Goal: Use online tool/utility: Utilize a website feature to perform a specific function

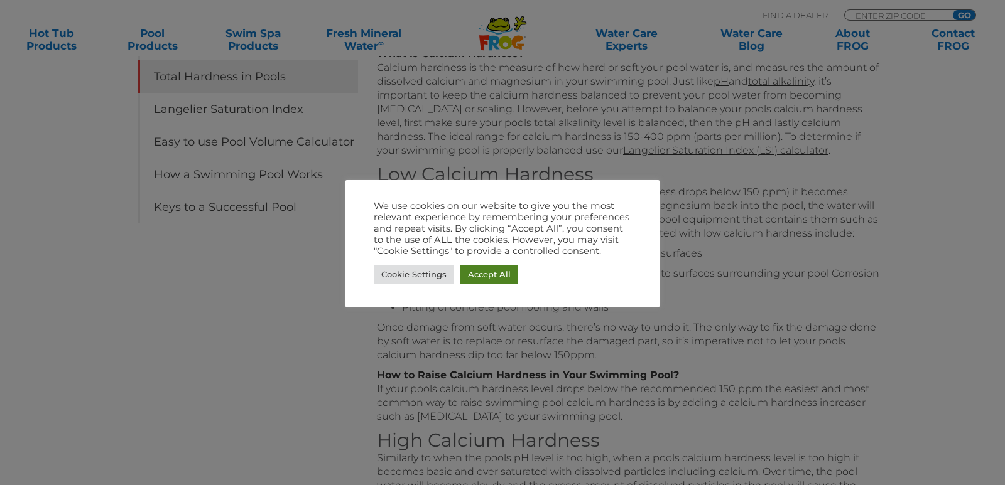
click at [490, 278] on link "Accept All" at bounding box center [489, 274] width 58 height 19
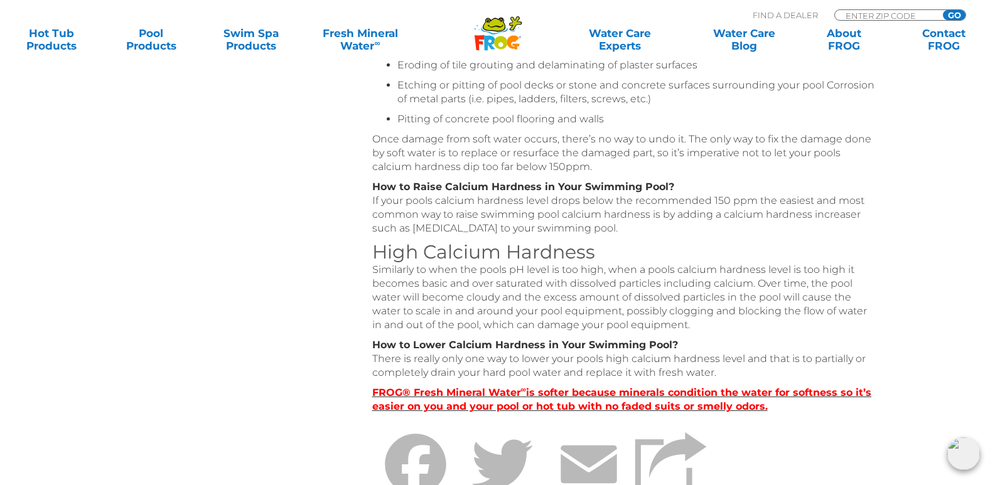
scroll to position [178, 0]
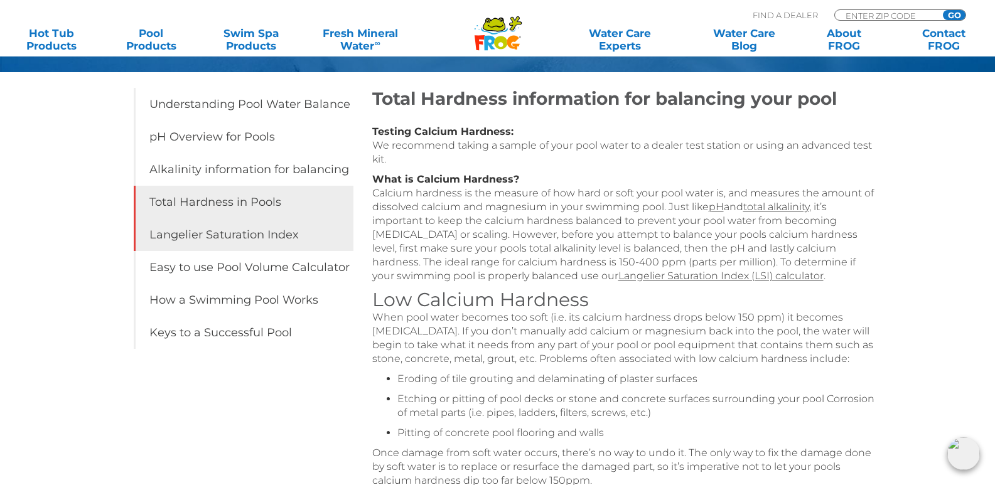
click at [227, 229] on link "Langelier Saturation Index" at bounding box center [244, 235] width 220 height 33
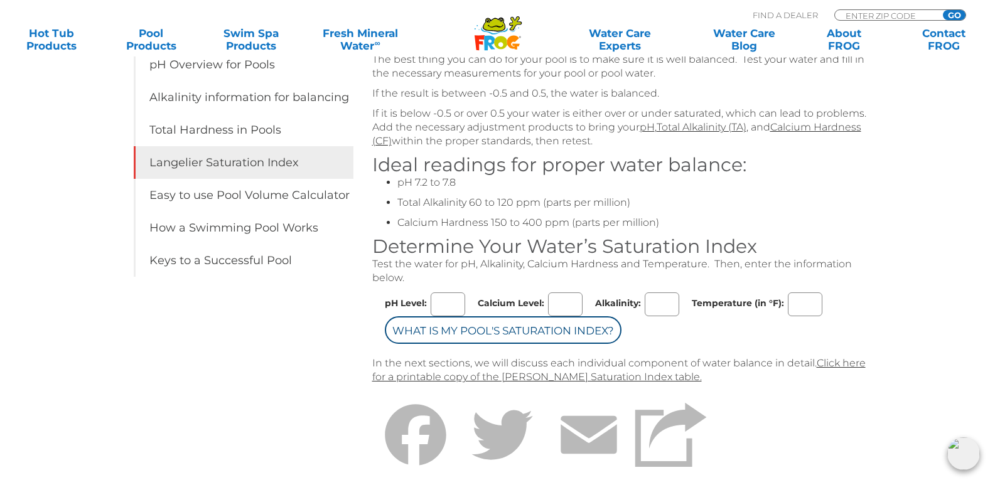
scroll to position [251, 0]
click at [453, 298] on input "pH Level:" at bounding box center [448, 304] width 35 height 24
type input "7.60"
click at [570, 304] on input "Calcium Level:" at bounding box center [565, 304] width 35 height 24
type input "210"
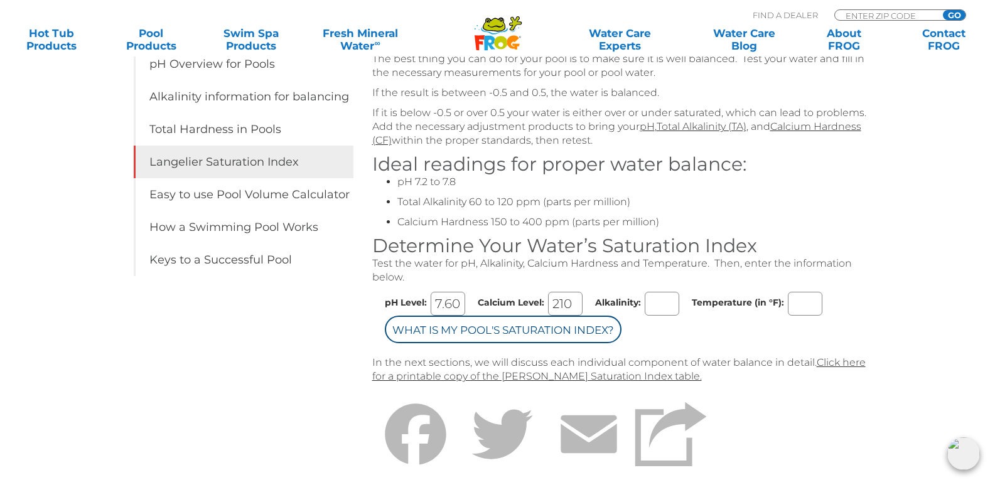
click at [669, 300] on input "Alkalinity:" at bounding box center [662, 304] width 35 height 24
type input "180"
click at [798, 301] on input "Temperature (in °F):" at bounding box center [805, 304] width 35 height 24
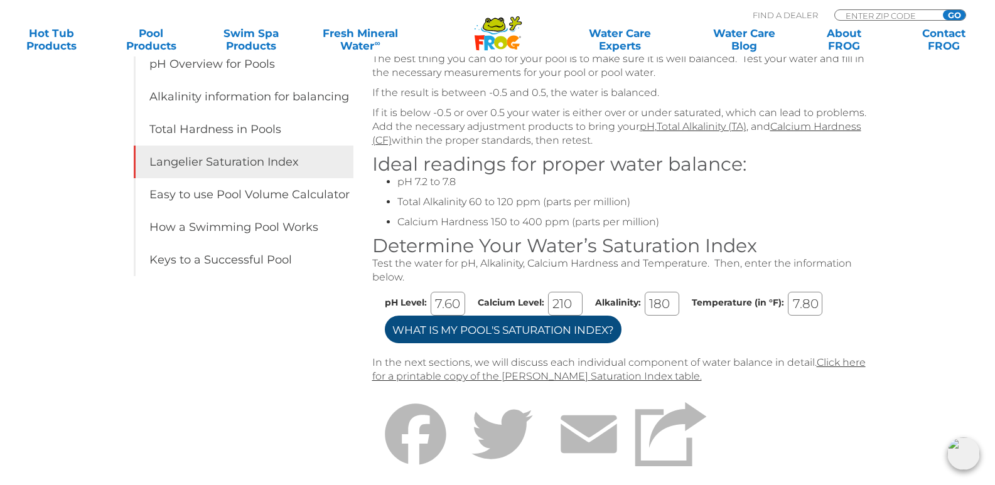
type input "37.80"
click at [494, 333] on input "What is my Pool's Saturation Index?" at bounding box center [503, 330] width 237 height 28
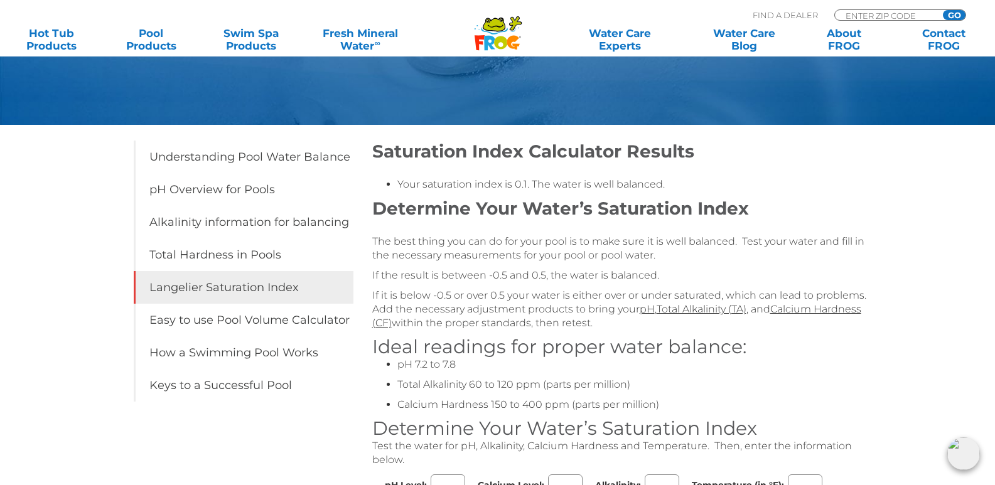
scroll to position [188, 0]
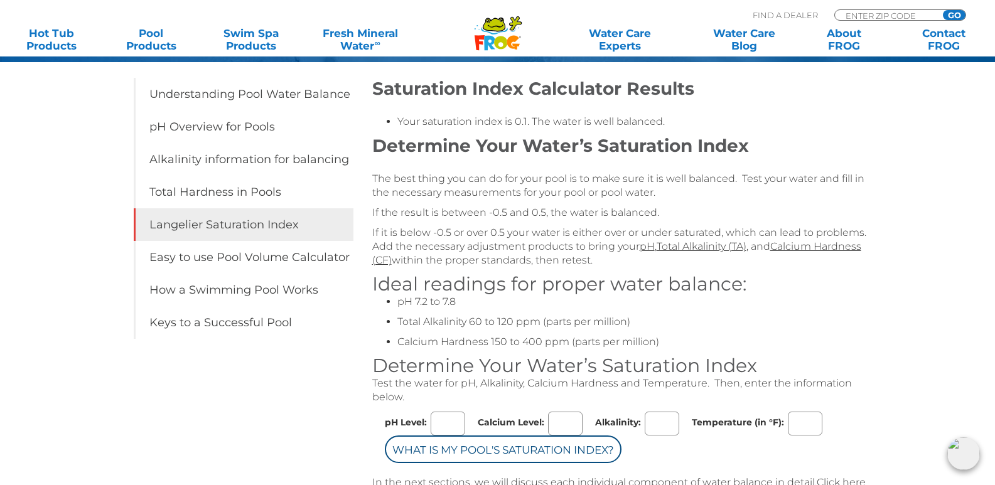
click at [444, 428] on input "pH Level:" at bounding box center [448, 424] width 35 height 24
type input "7.60"
click at [560, 424] on input "Calcium Level:" at bounding box center [565, 424] width 35 height 24
type input "200"
click at [672, 420] on input "Alkalinity:" at bounding box center [662, 424] width 35 height 24
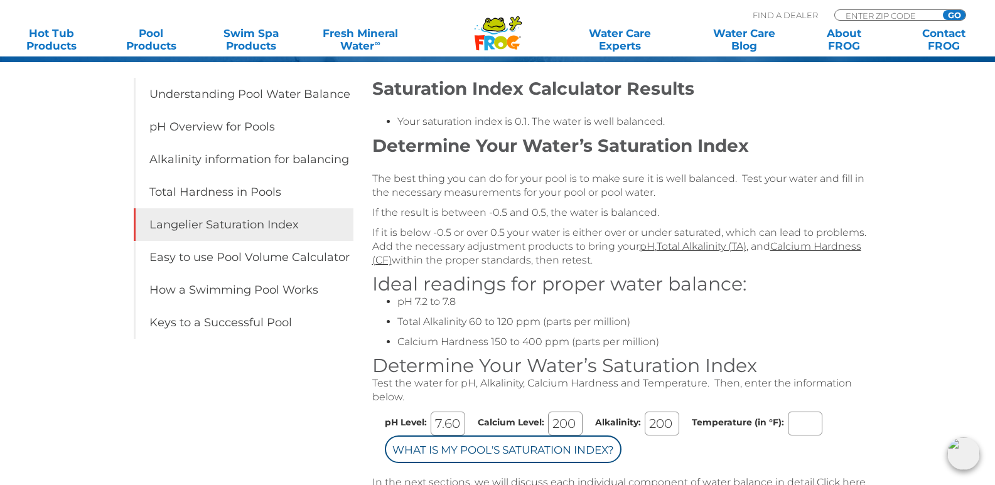
type input "200"
click at [804, 425] on input "Temperature (in °F):" at bounding box center [805, 424] width 35 height 24
type input "7"
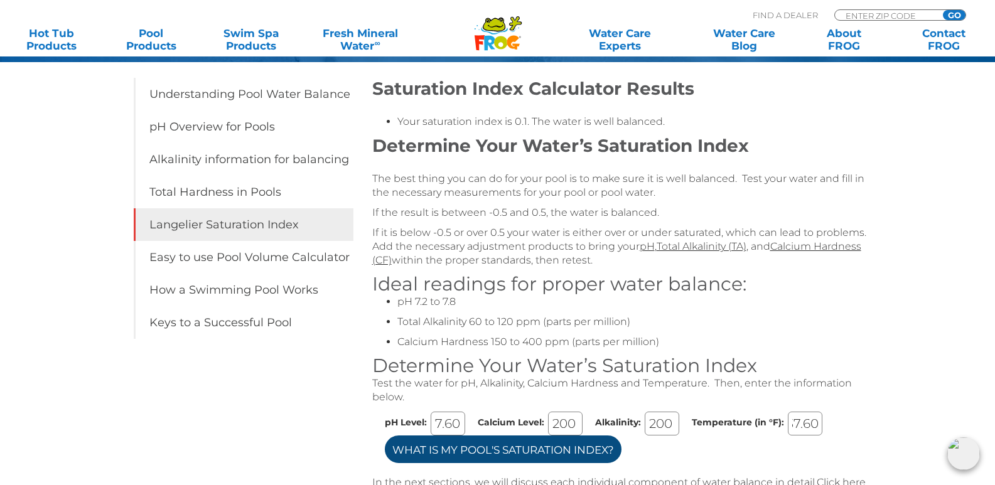
type input "37.60"
click at [522, 451] on input "What is my Pool's Saturation Index?" at bounding box center [503, 450] width 237 height 28
